Goal: Communication & Community: Answer question/provide support

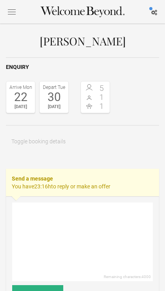
select select "EUR"
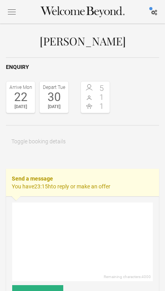
select select "EUR"
click at [107, 216] on textarea at bounding box center [82, 242] width 140 height 79
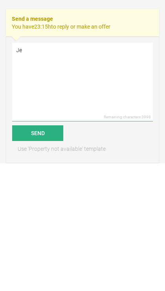
type textarea "J"
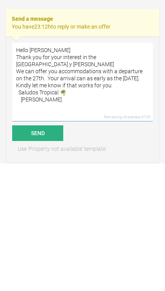
type textarea "Hello Sabrina Thank you for your interest in the villa Cangrejo y Toro We can o…"
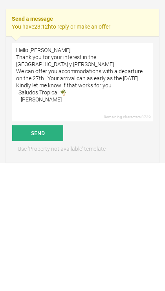
click at [29, 253] on button "Send" at bounding box center [37, 261] width 51 height 16
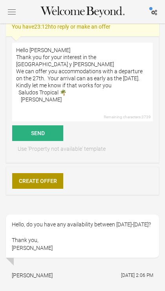
scroll to position [160, 0]
